Goal: Find contact information: Find contact information

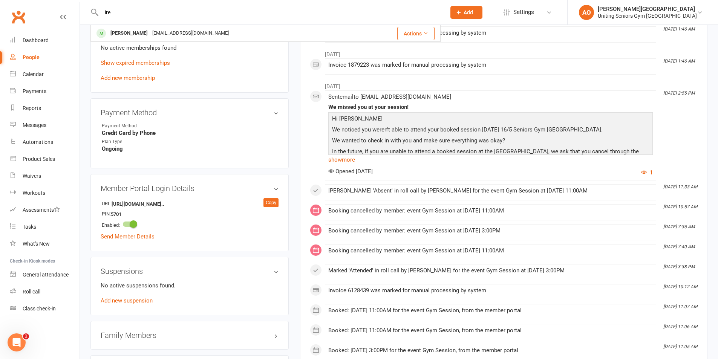
type input "ire"
click at [123, 31] on div "[PERSON_NAME]" at bounding box center [129, 33] width 42 height 11
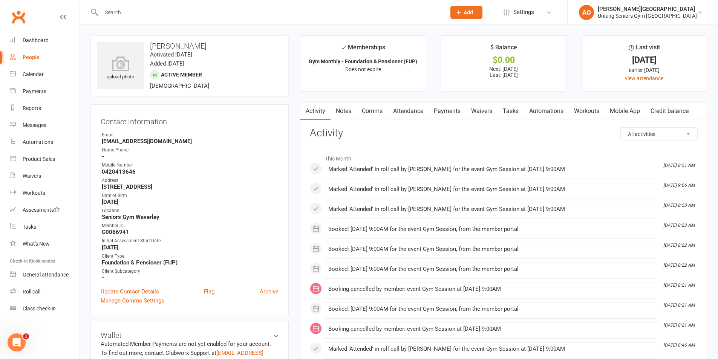
click at [407, 115] on link "Attendance" at bounding box center [408, 111] width 41 height 17
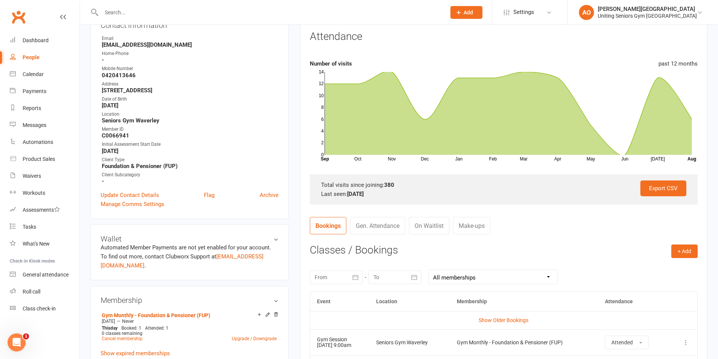
scroll to position [226, 0]
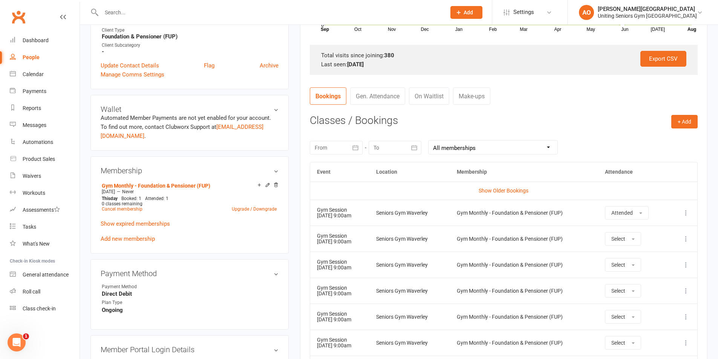
click at [465, 293] on td "Gym Monthly - Foundation & Pensioner (FUP)" at bounding box center [524, 291] width 148 height 26
drag, startPoint x: 369, startPoint y: 300, endPoint x: 349, endPoint y: 292, distance: 21.8
click at [349, 292] on td "Gym Session [DATE] 9:00am" at bounding box center [339, 291] width 59 height 26
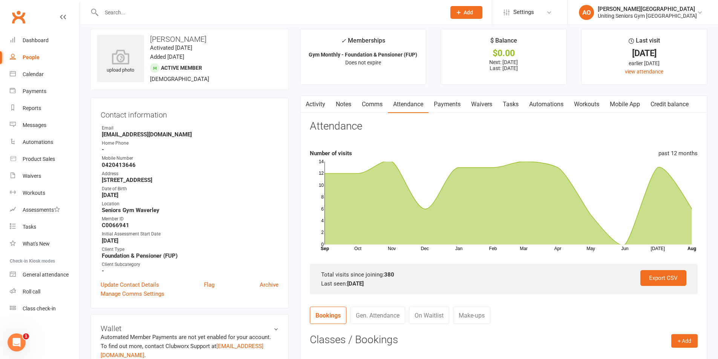
scroll to position [0, 0]
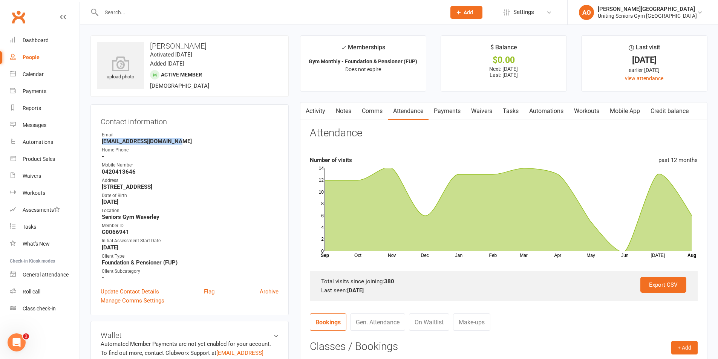
drag, startPoint x: 175, startPoint y: 142, endPoint x: 100, endPoint y: 142, distance: 75.0
click at [100, 142] on div "Contact information Owner Email [EMAIL_ADDRESS][DOMAIN_NAME] Home Phone - Mobil…" at bounding box center [189, 209] width 198 height 211
copy strong "[EMAIL_ADDRESS][DOMAIN_NAME]"
